Goal: Navigation & Orientation: Find specific page/section

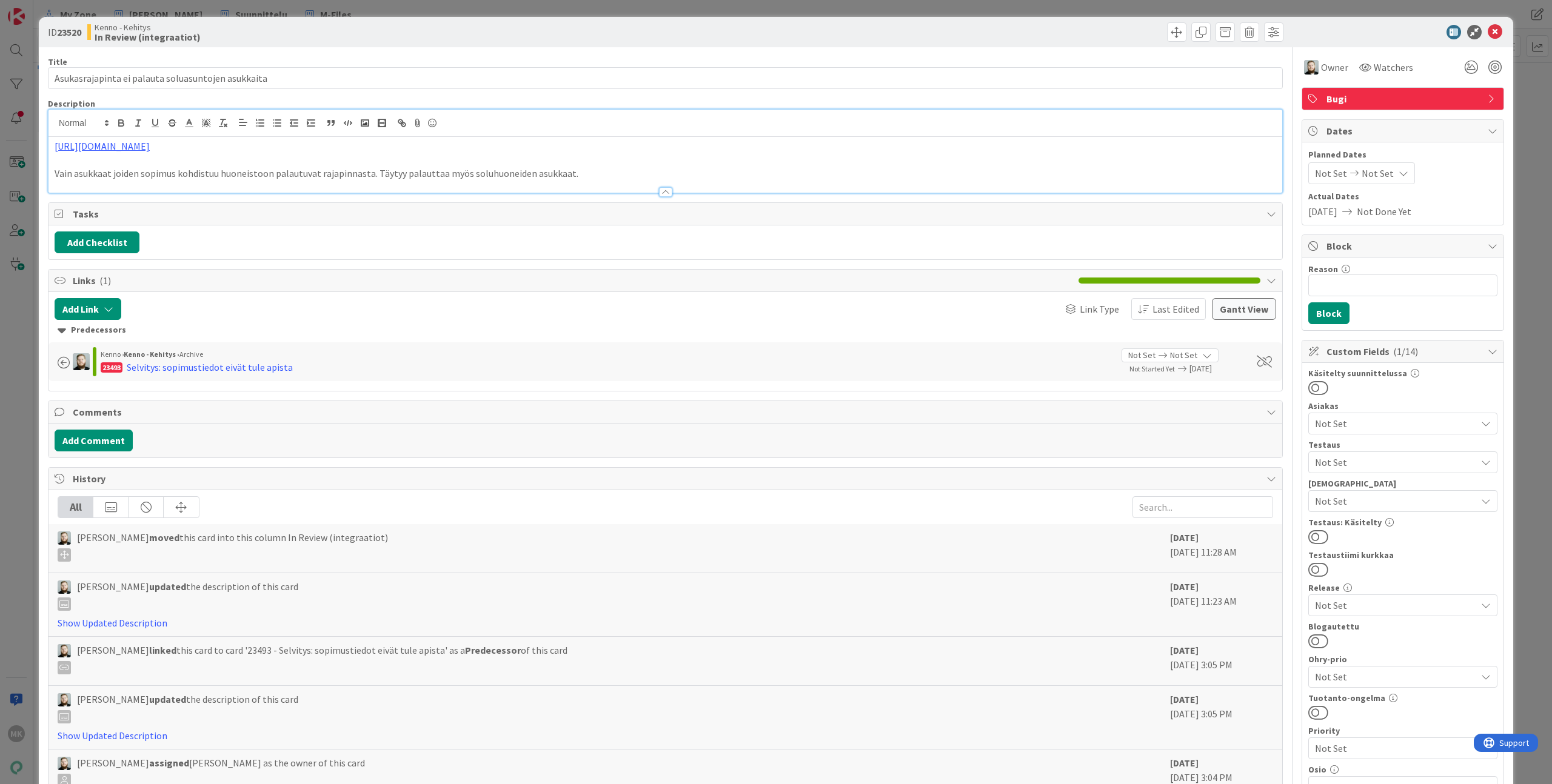
click at [951, 14] on div "ID 23520 Kenno - Kehitys In Review (integraatiot) Title 50 / 128 Asukasrajapint…" at bounding box center [776, 392] width 1552 height 784
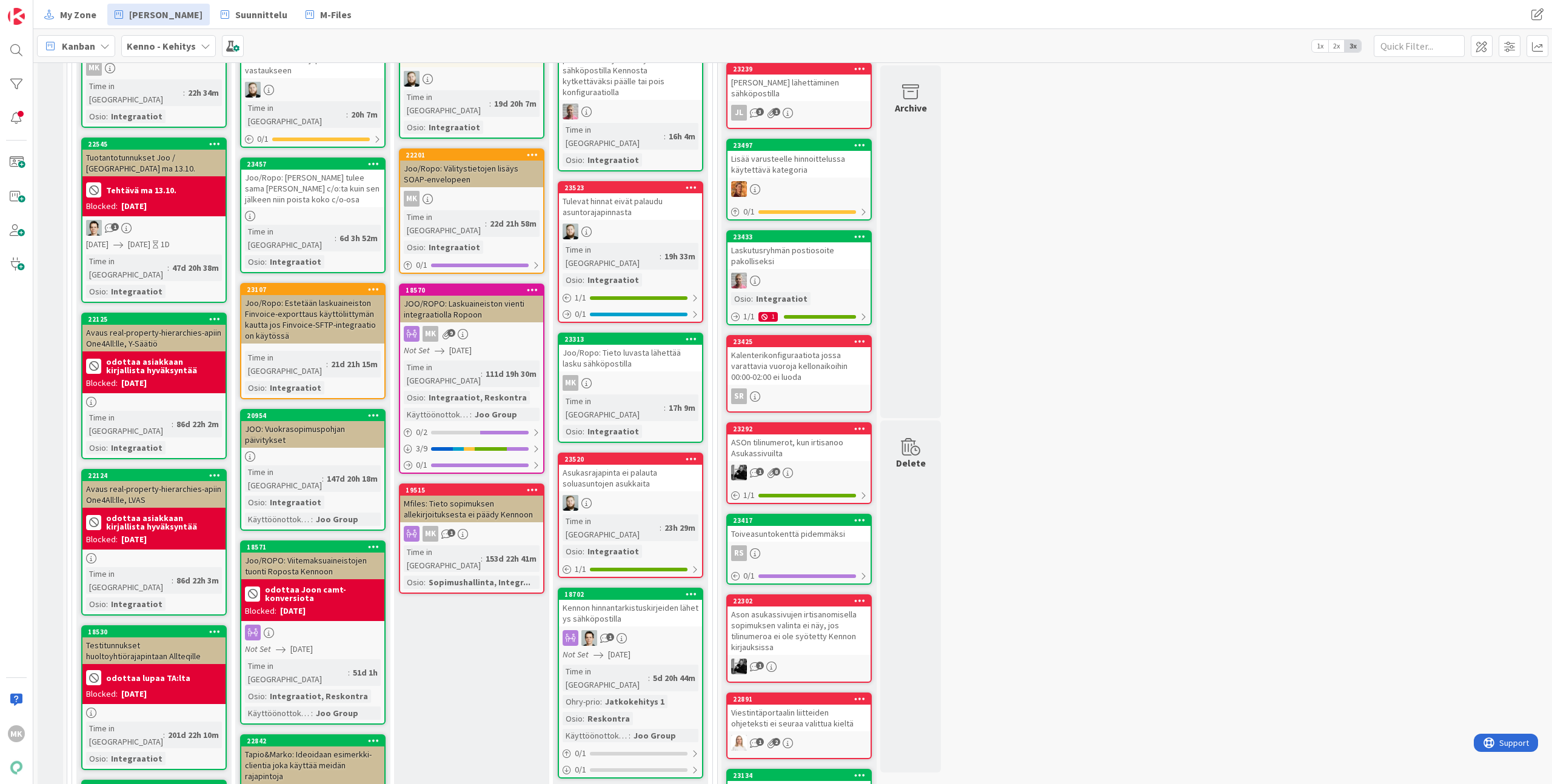
scroll to position [262, 0]
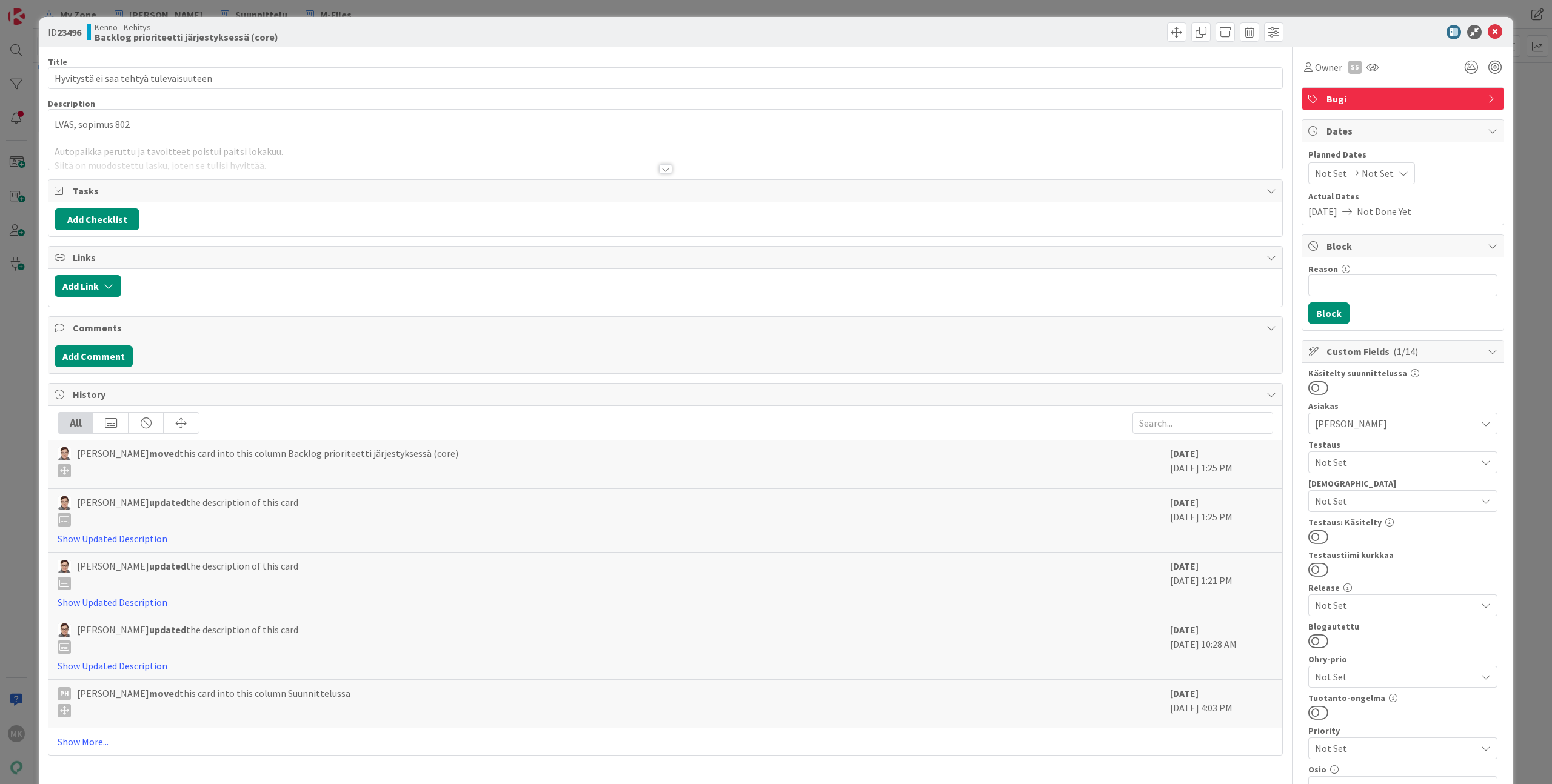
click at [292, 172] on div "Title 38 / 128 Hyvitystä ei saa tehtyä tulevaisuuteen Description LVAS, sopimus…" at bounding box center [665, 700] width 1235 height 1306
click at [302, 149] on div at bounding box center [665, 154] width 1233 height 31
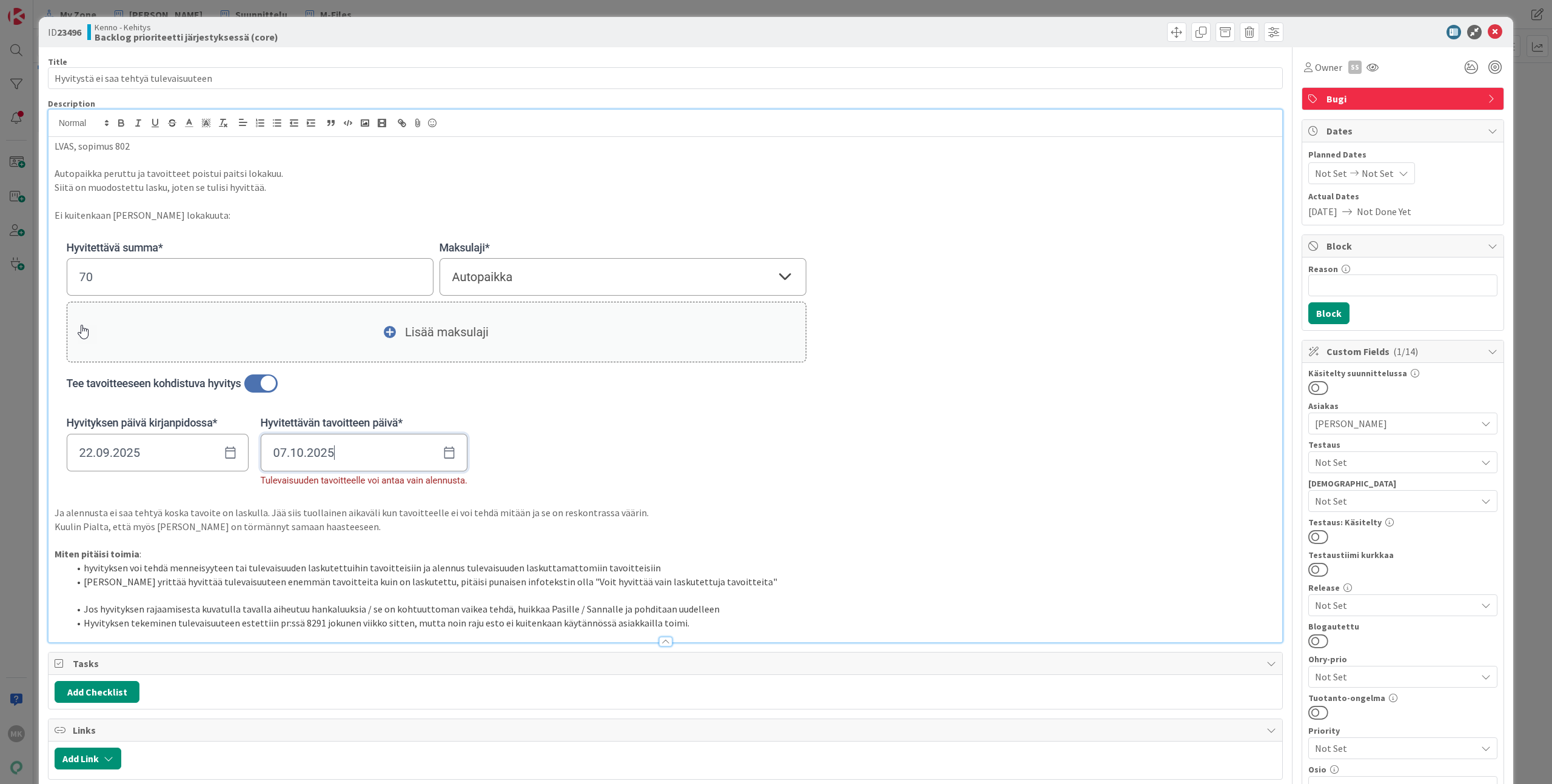
click at [448, 37] on div "Kenno - Kehitys Backlog prioriteetti järjestyksessä (core)" at bounding box center [375, 32] width 575 height 20
click at [647, 36] on div "Kenno - Kehitys Backlog prioriteetti järjestyksessä (core)" at bounding box center [375, 32] width 575 height 20
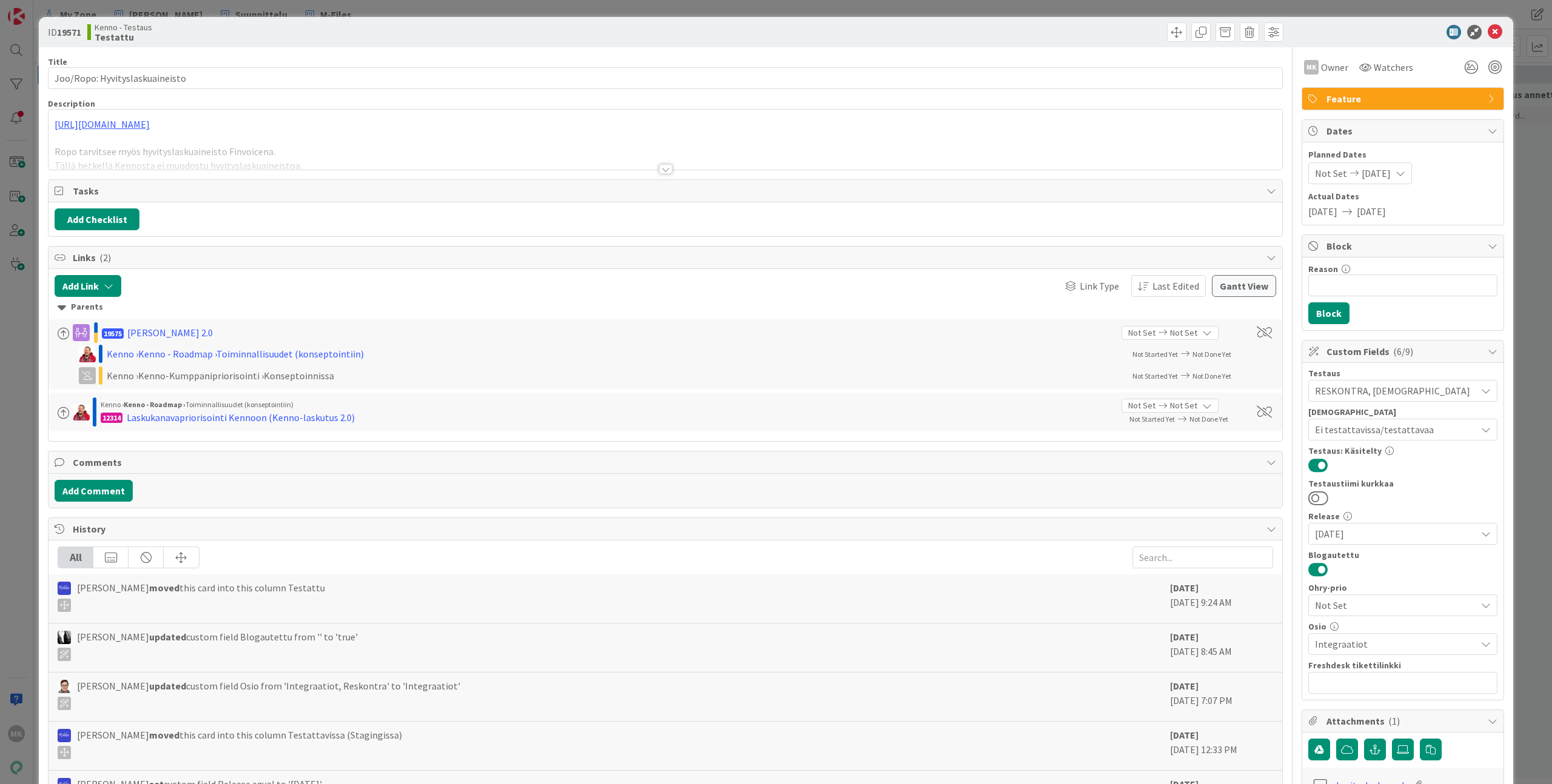
click at [488, 165] on div at bounding box center [665, 154] width 1233 height 31
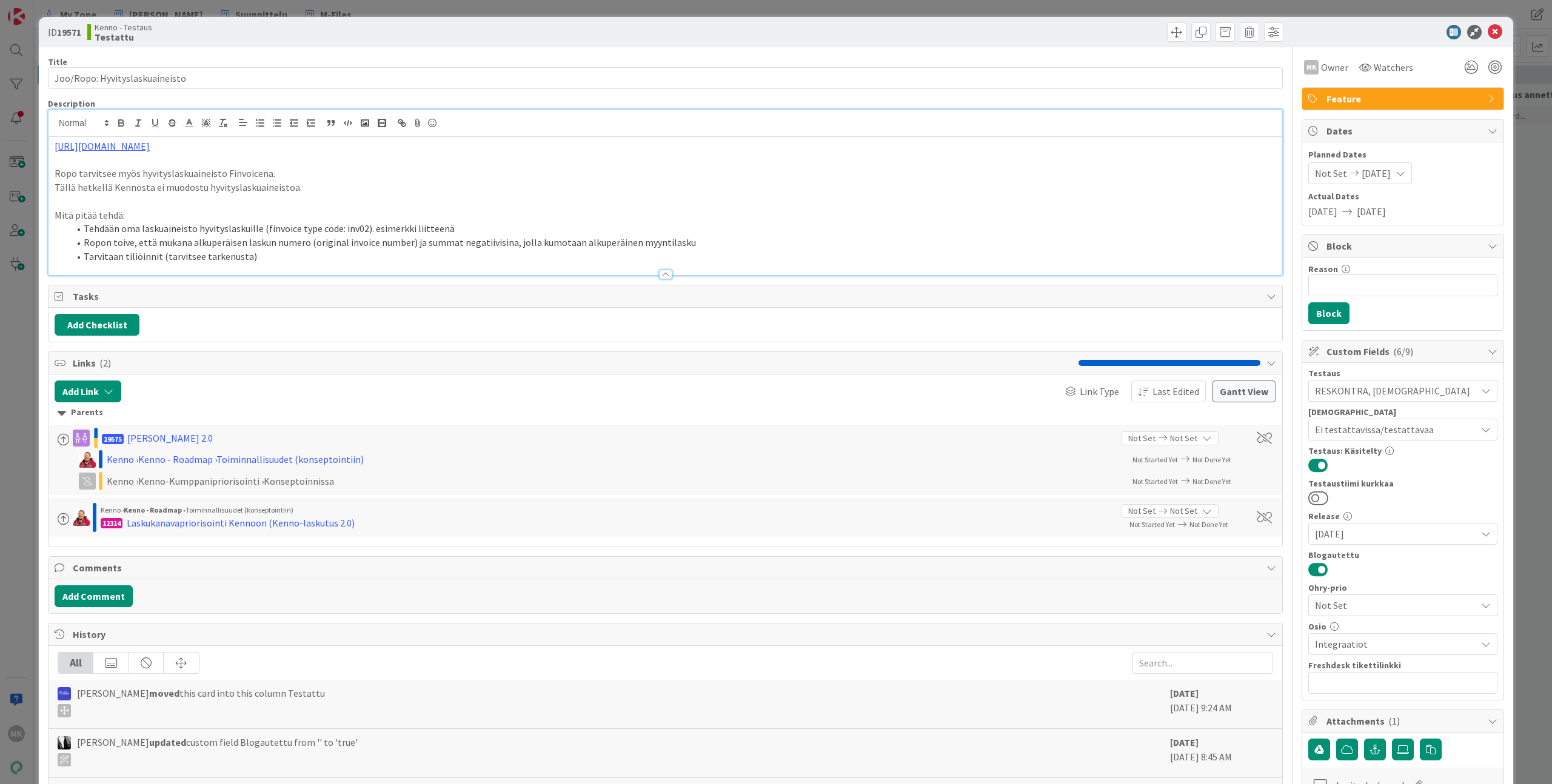
click at [434, 159] on p at bounding box center [665, 160] width 1222 height 14
click at [407, 61] on div "Title 30 / 128" at bounding box center [665, 62] width 1235 height 11
click at [566, 64] on div "Title 30 / 128" at bounding box center [665, 62] width 1235 height 11
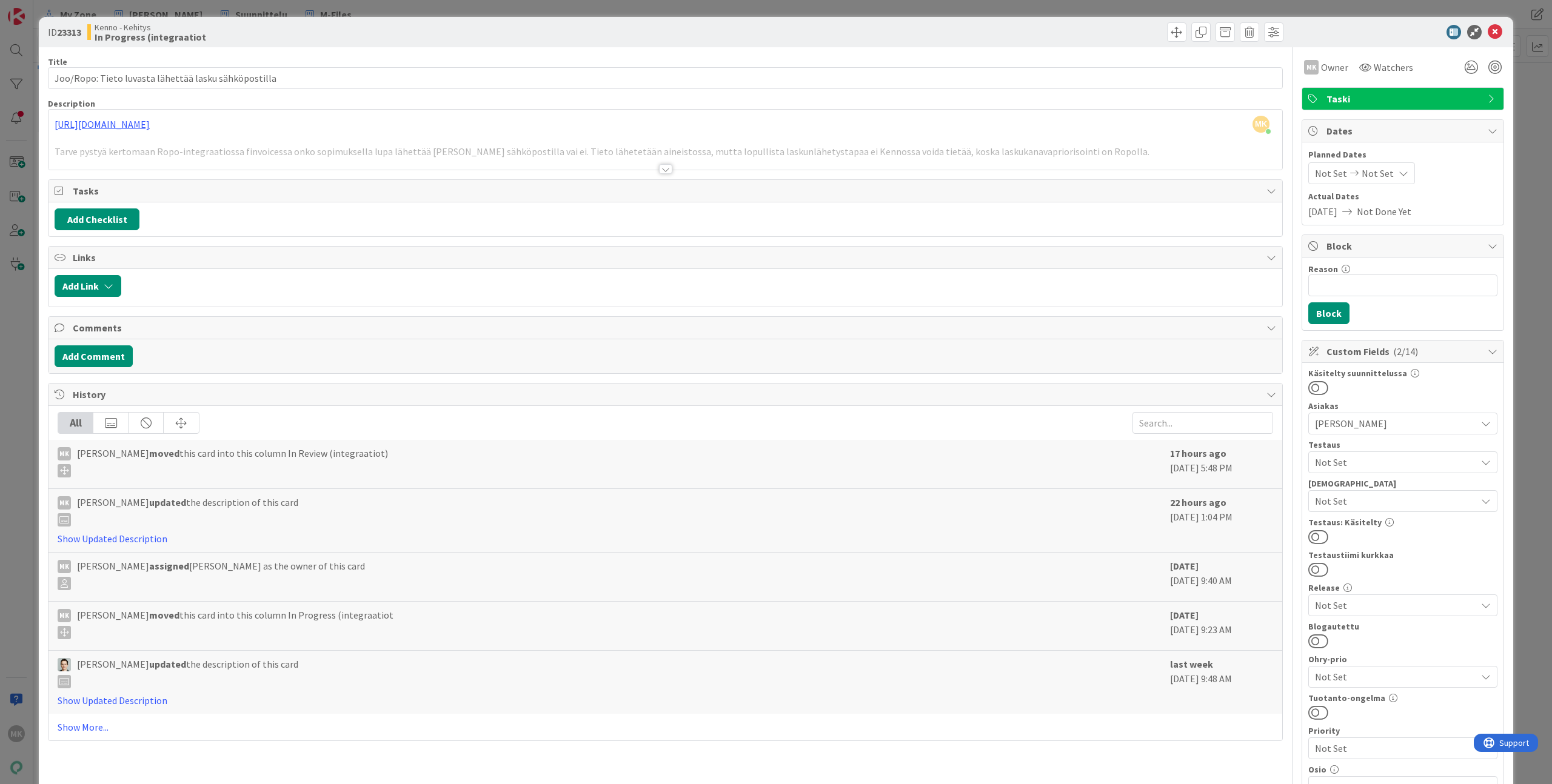
click at [352, 17] on div "ID 23313 Kenno - Kehitys In Progress (integraatiot" at bounding box center [776, 32] width 1474 height 31
click at [365, 145] on div at bounding box center [665, 154] width 1233 height 31
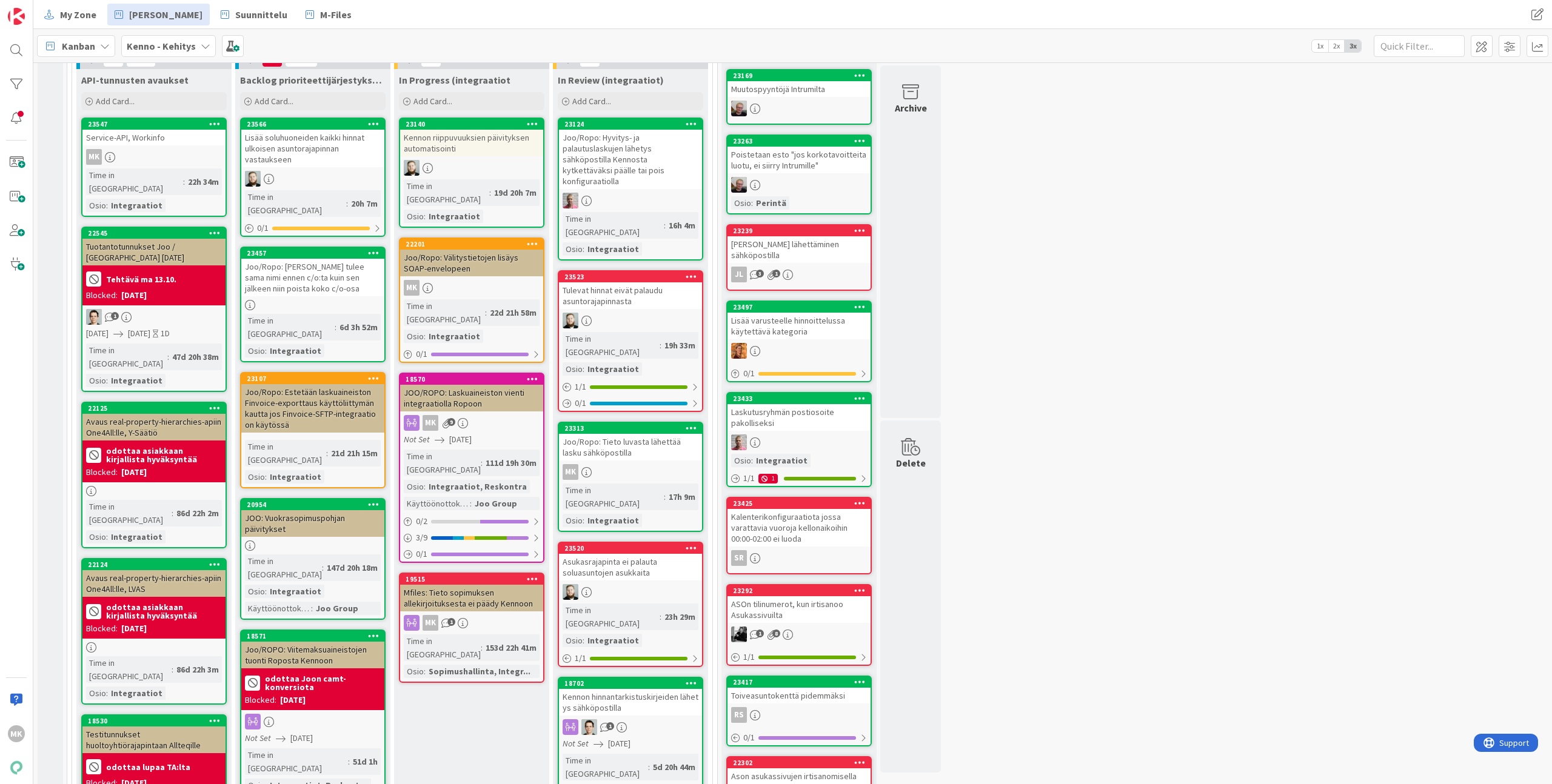
scroll to position [649, 0]
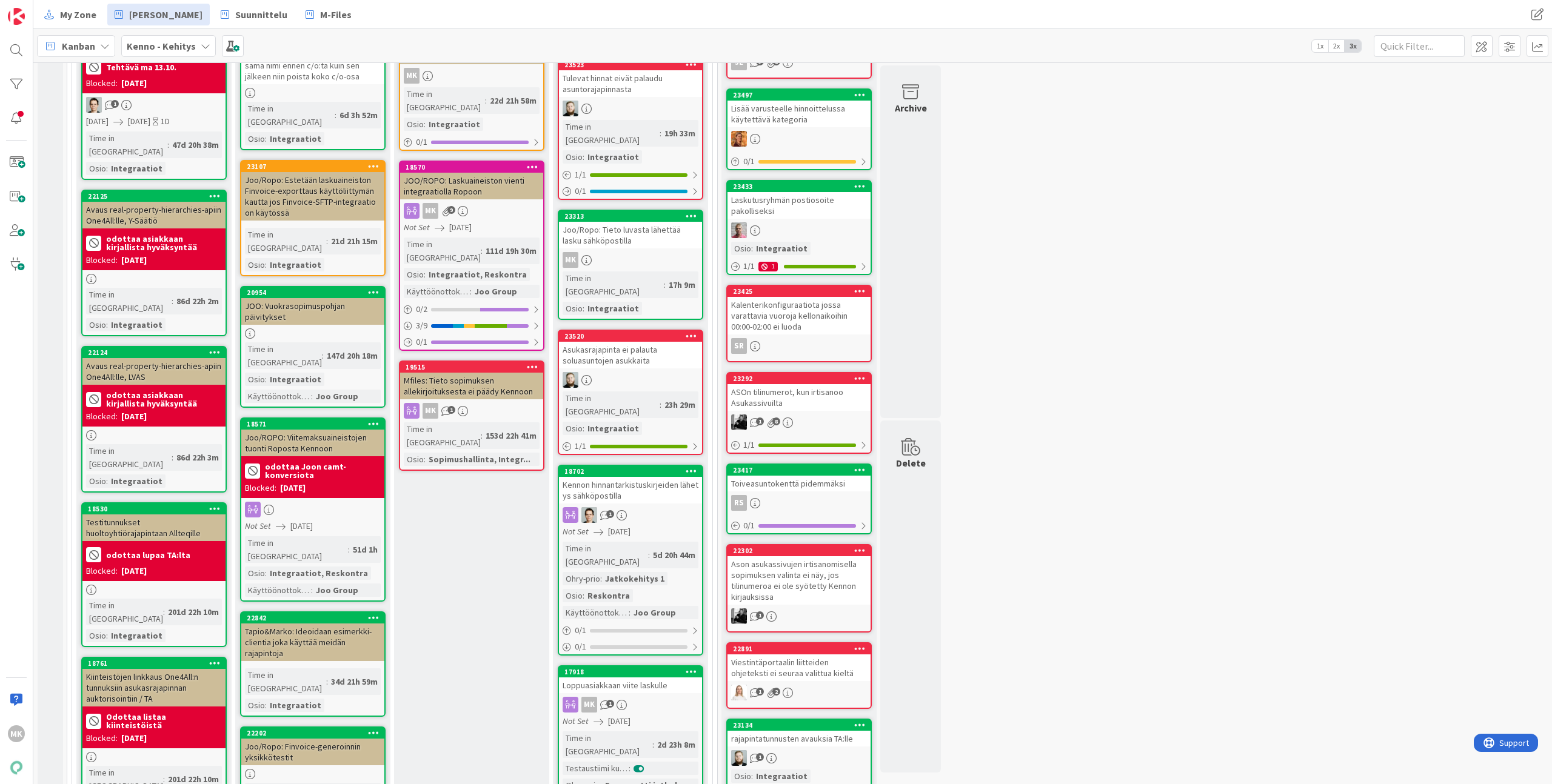
click at [650, 477] on div "Kennon hinnantarkistuskirjeiden lähetys sähköpostilla" at bounding box center [631, 490] width 143 height 27
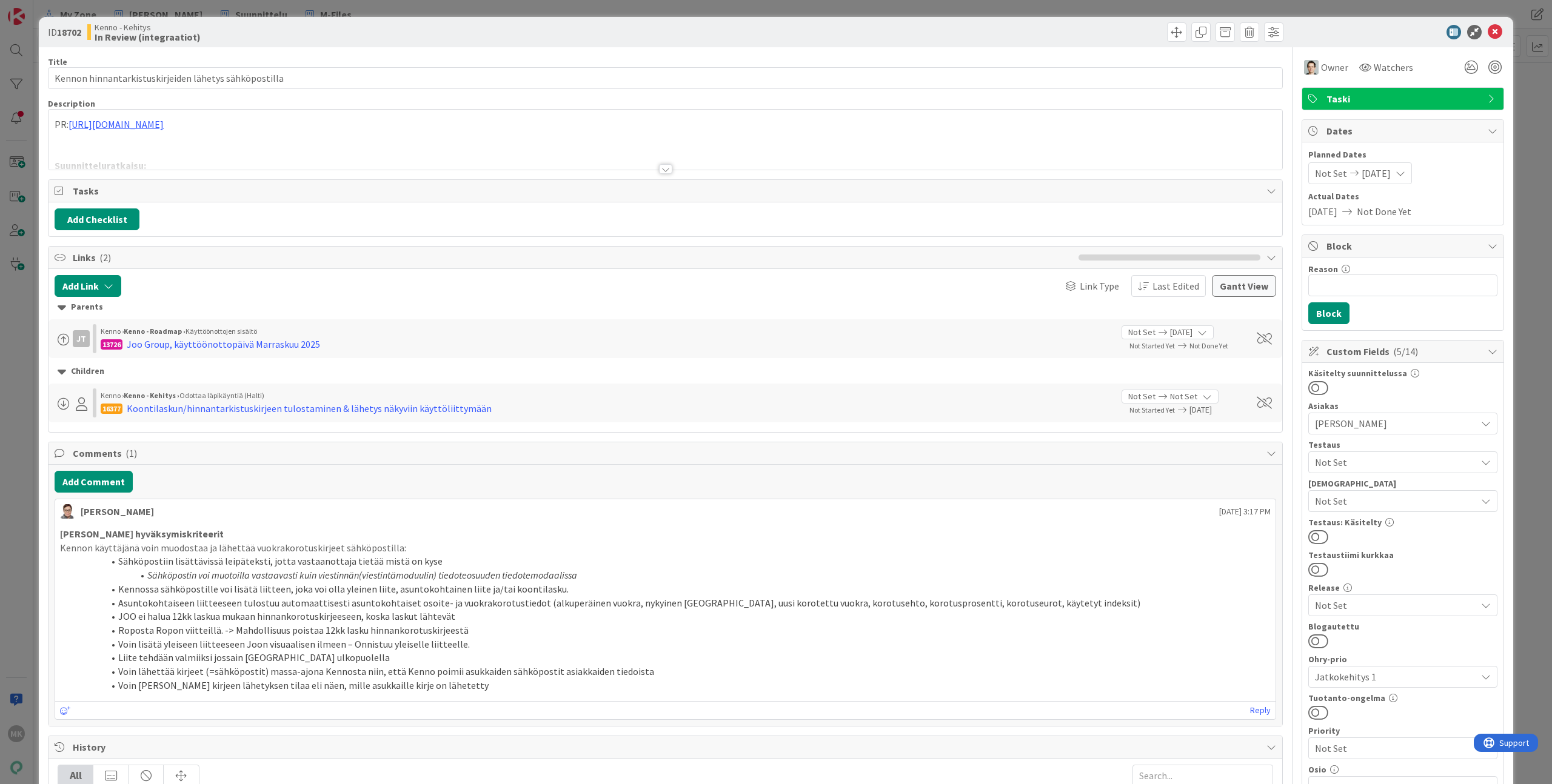
click at [596, 176] on div "Title 53 / 128 Kennon hinnantarkistuskirjeiden lähetys sähköpostilla Descriptio…" at bounding box center [665, 619] width 1235 height 1144
click at [600, 166] on div at bounding box center [665, 154] width 1233 height 31
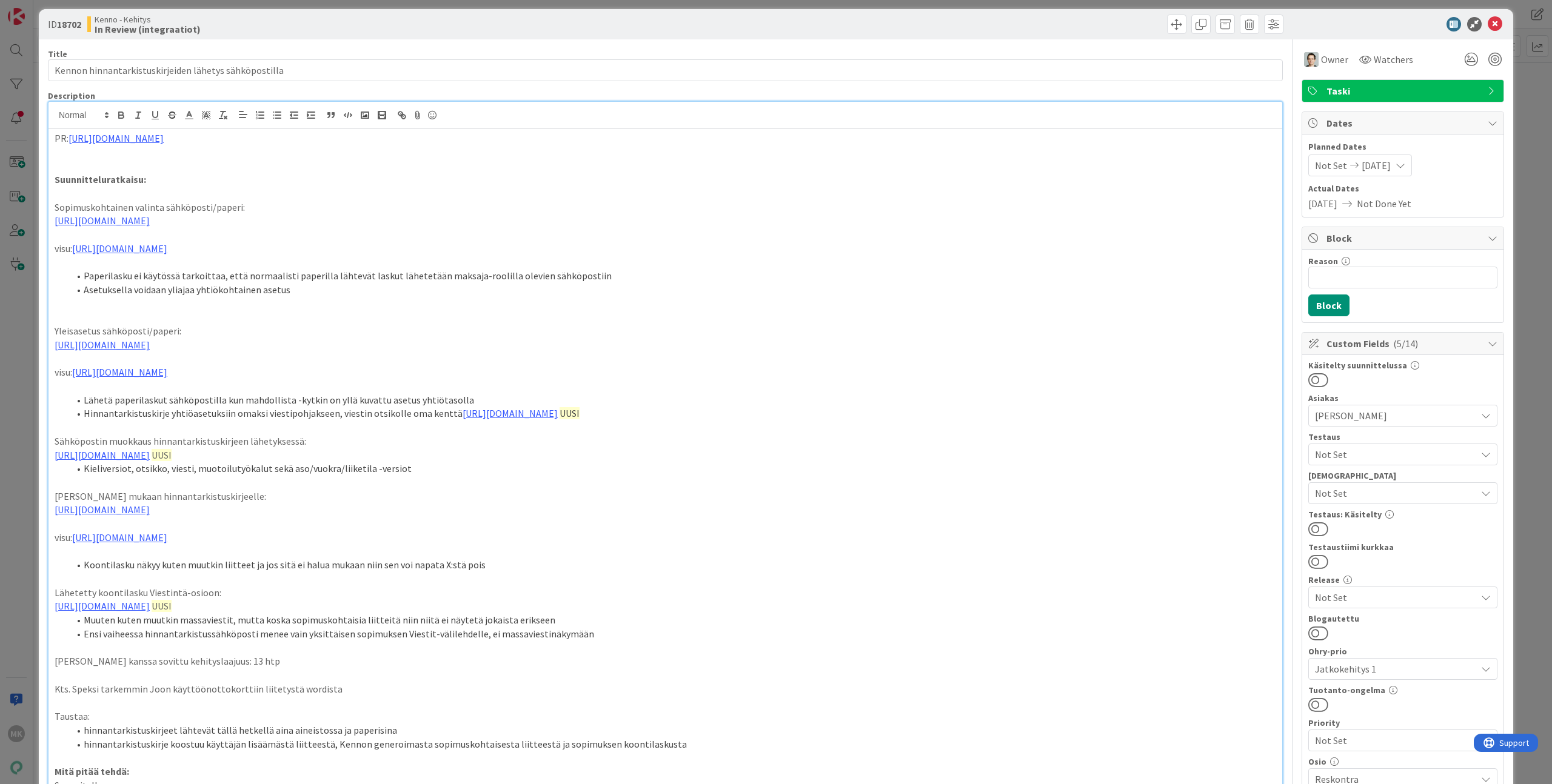
scroll to position [24, 0]
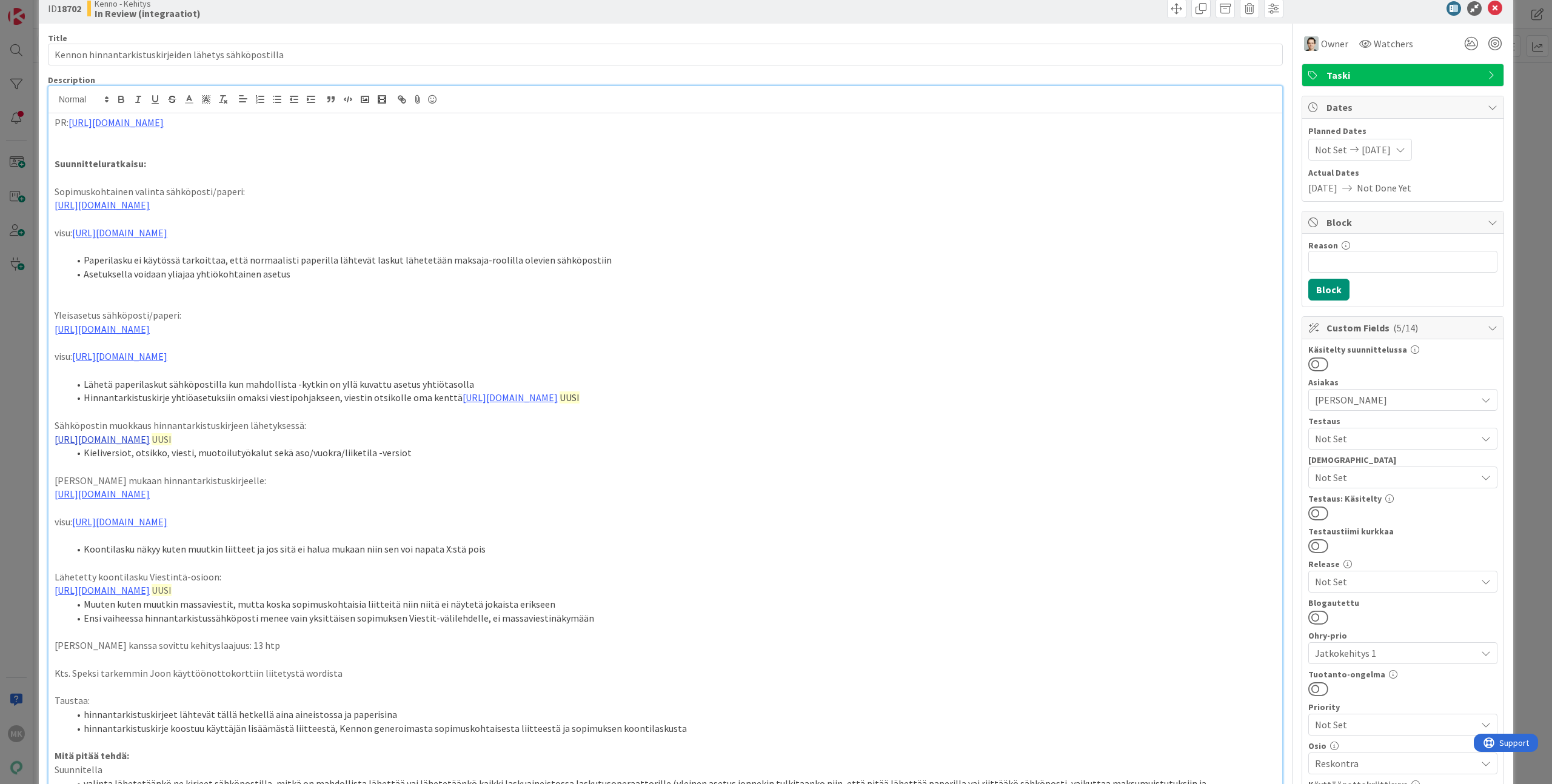
click at [150, 435] on link "https://www.figma.com/proto/s06ePFuGvSFkRRSBp8p43G/Reskontra?page-id=0%3A1&node…" at bounding box center [102, 439] width 95 height 12
click at [410, 465] on p at bounding box center [665, 467] width 1222 height 14
click at [459, 42] on div "Title 53 / 128" at bounding box center [665, 39] width 1235 height 11
click at [164, 127] on link "https://github.com/pandiafi/kenno/pull/8325" at bounding box center [116, 122] width 95 height 12
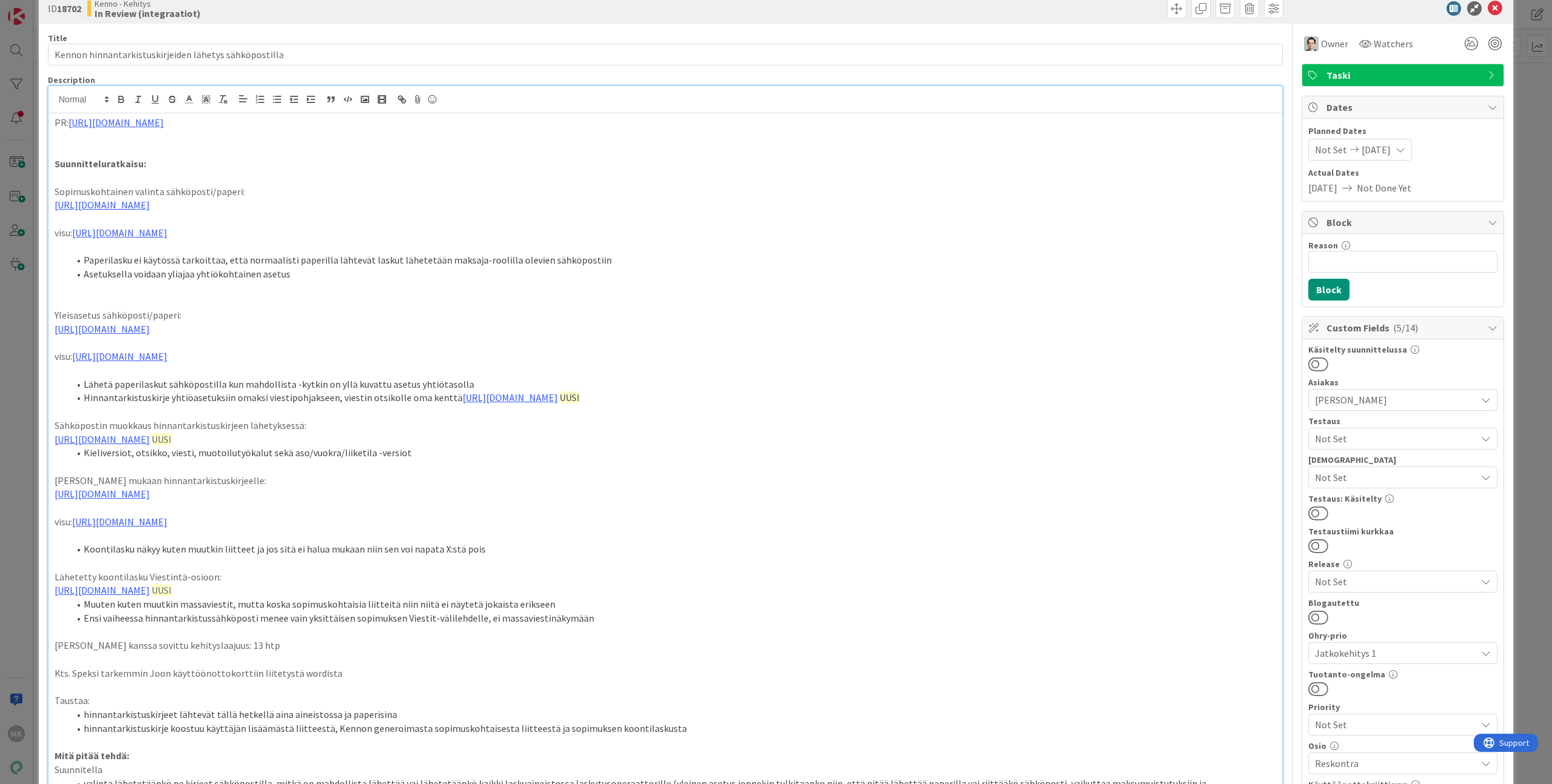
click at [311, 18] on div "Kenno - Kehitys In Review (integraatiot)" at bounding box center [375, 9] width 575 height 20
